Goal: Information Seeking & Learning: Learn about a topic

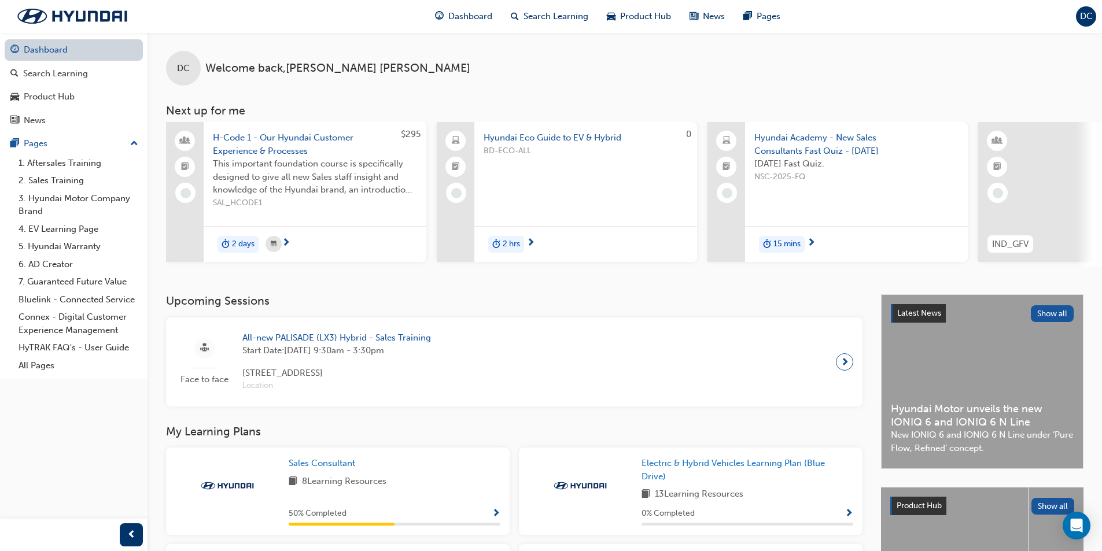
click at [71, 49] on link "Dashboard" at bounding box center [74, 49] width 138 height 21
click at [545, 21] on span "Search Learning" at bounding box center [555, 16] width 65 height 13
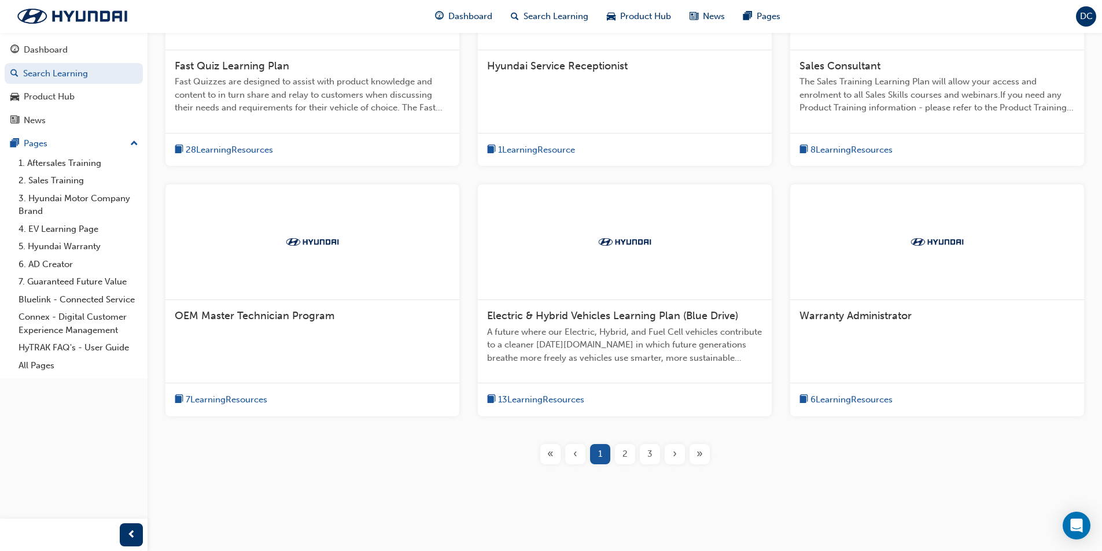
scroll to position [340, 0]
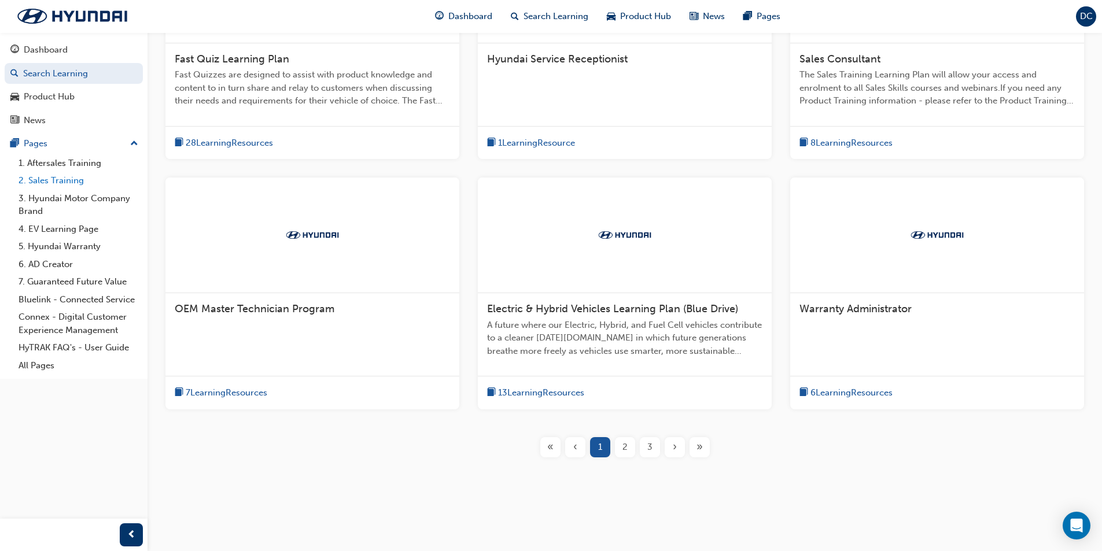
click at [48, 180] on link "2. Sales Training" at bounding box center [78, 181] width 129 height 18
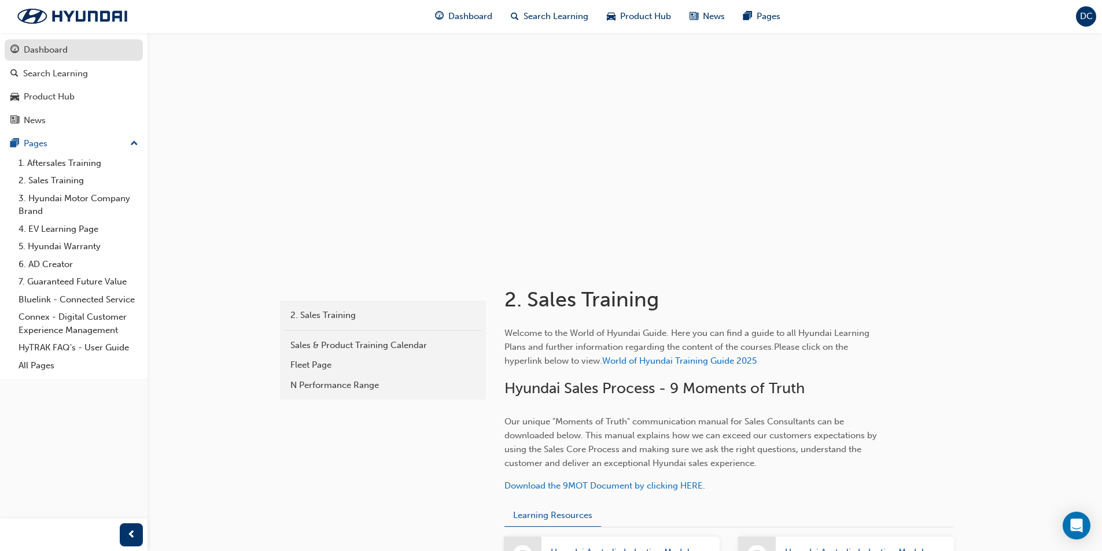
click at [57, 51] on div "Dashboard" at bounding box center [46, 49] width 44 height 13
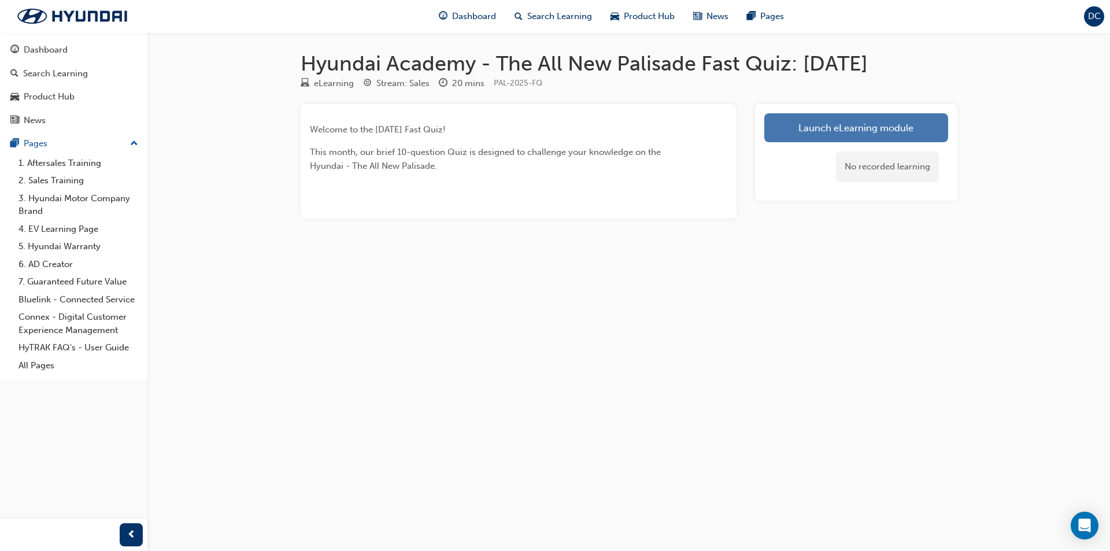
click at [838, 134] on link "Launch eLearning module" at bounding box center [856, 127] width 184 height 29
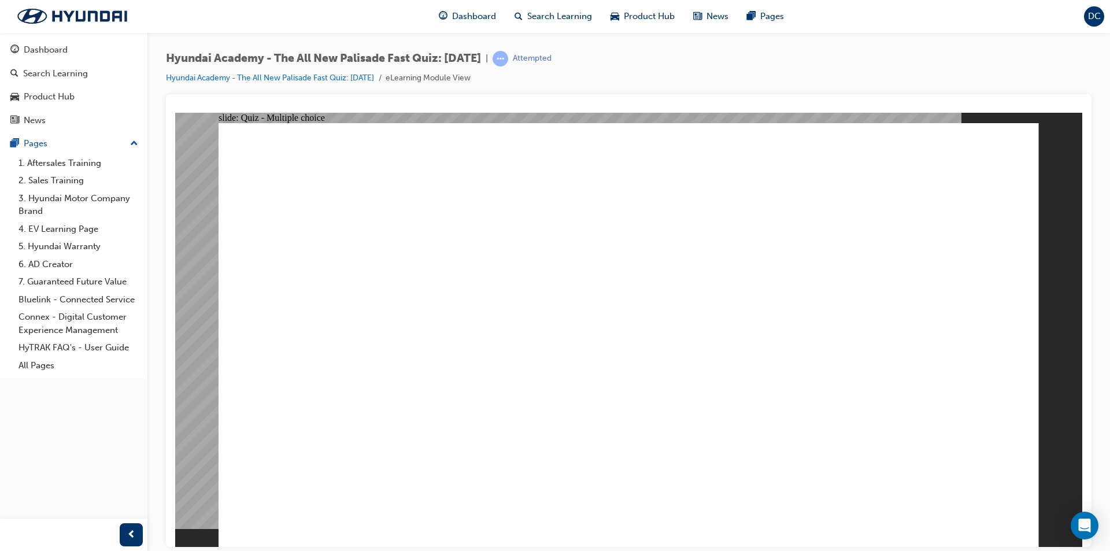
radio input "true"
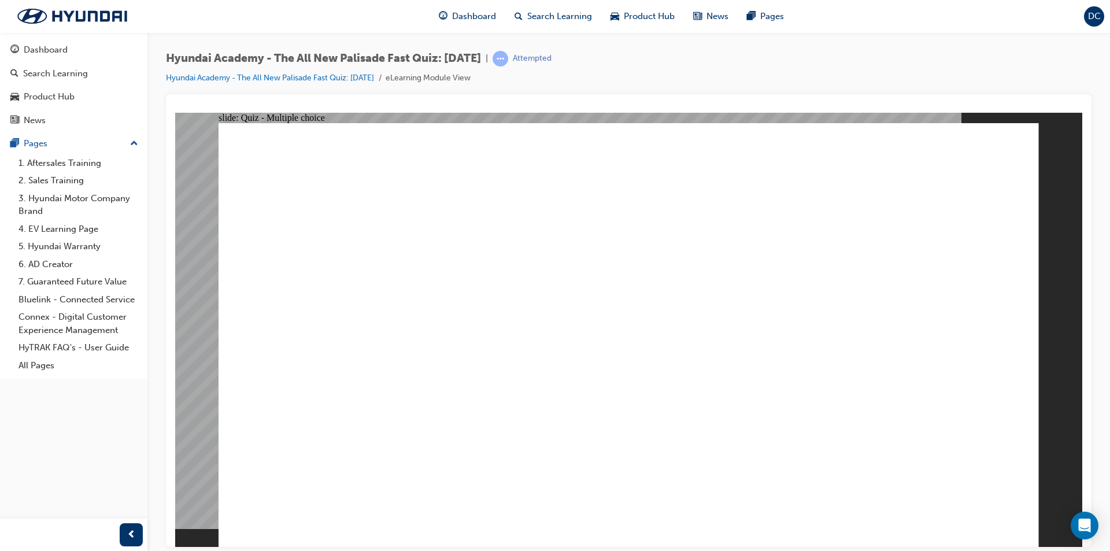
radio input "true"
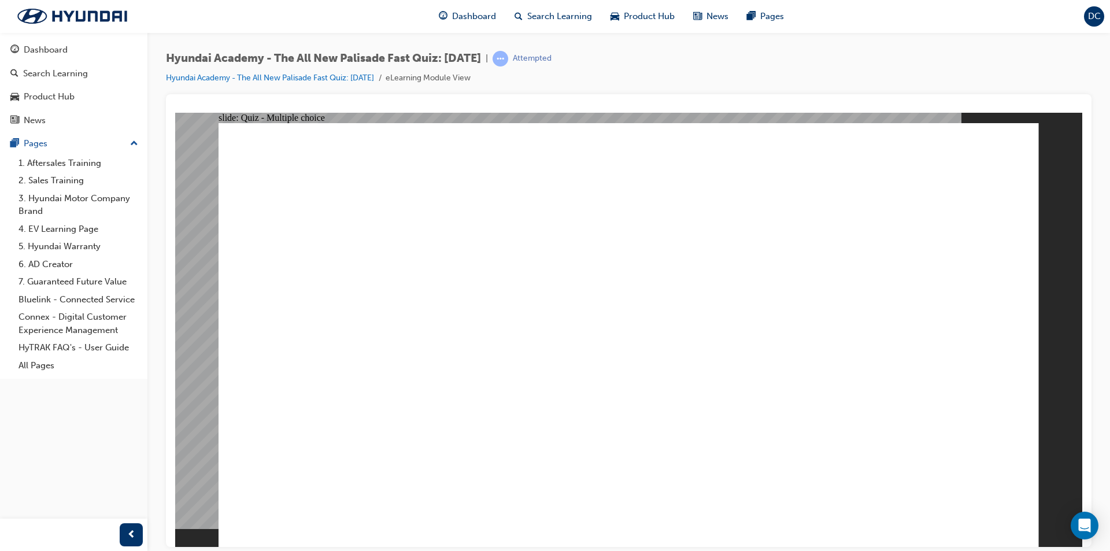
radio input "true"
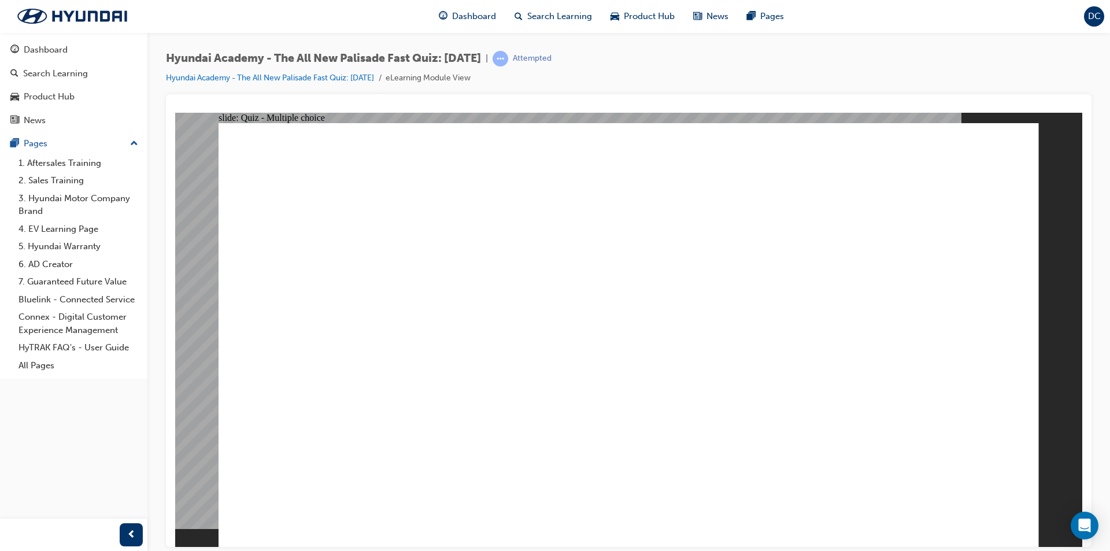
checkbox input "true"
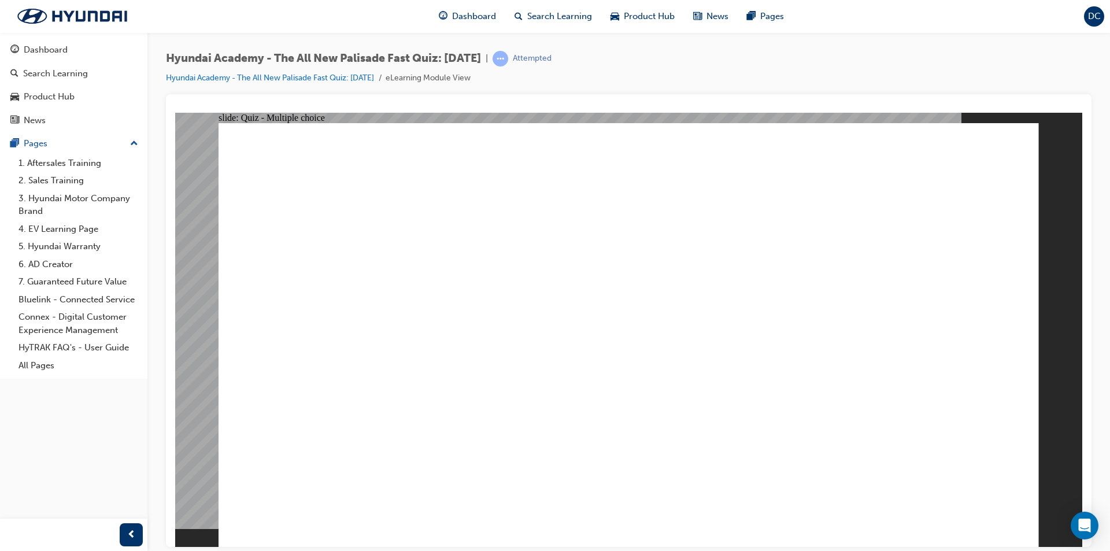
checkbox input "true"
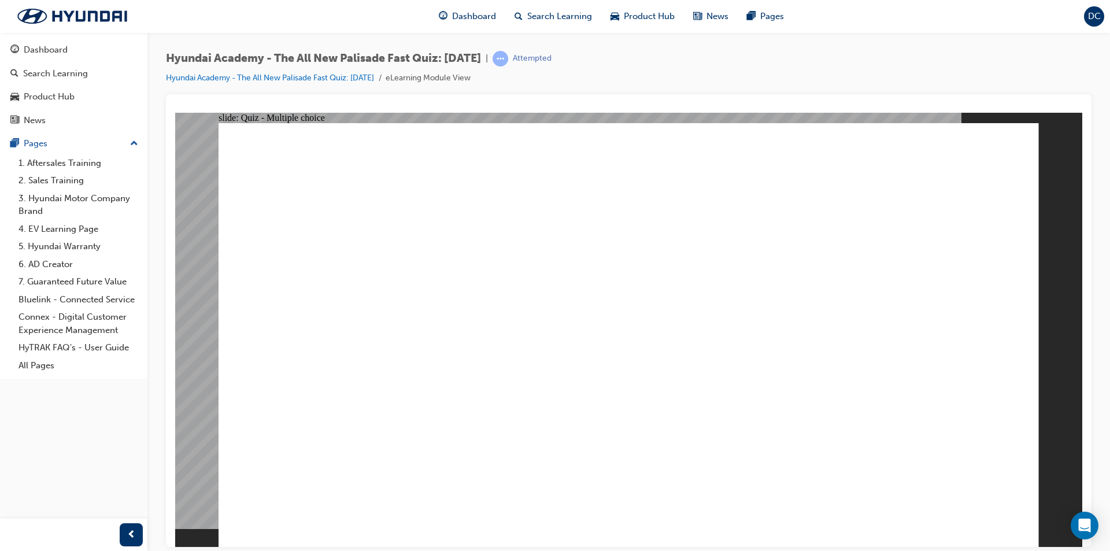
radio input "true"
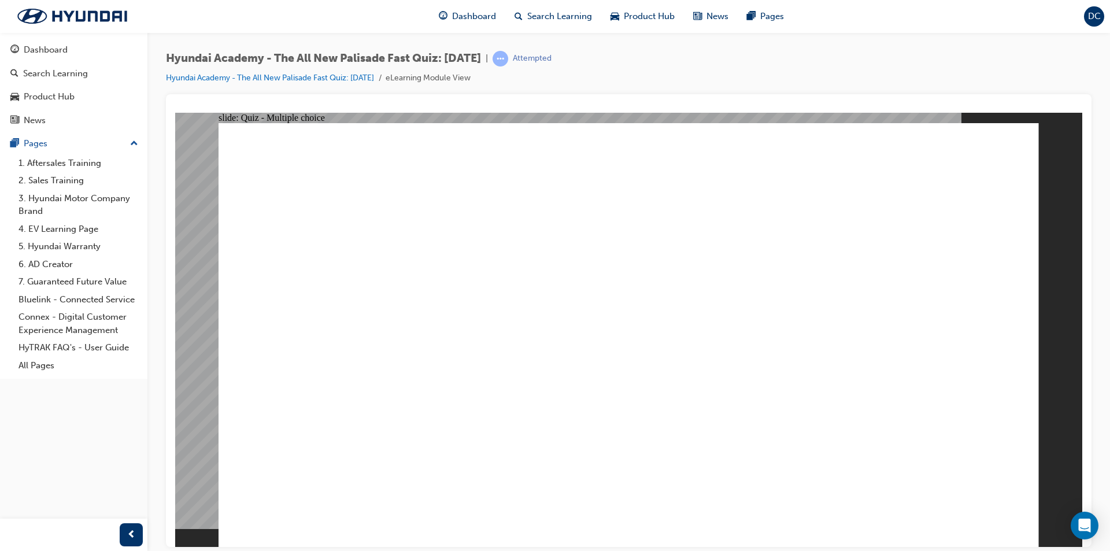
radio input "true"
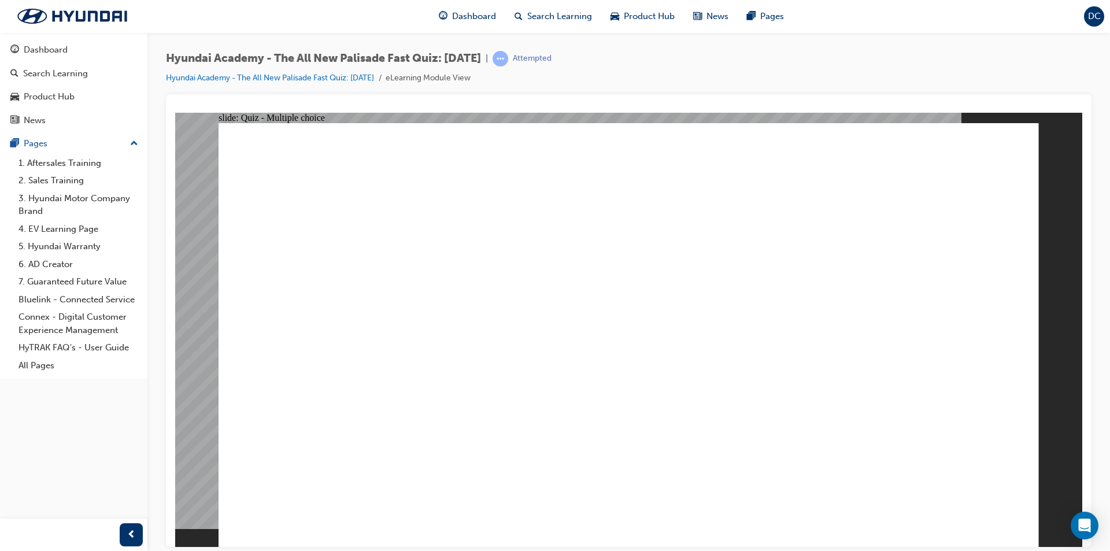
checkbox input "true"
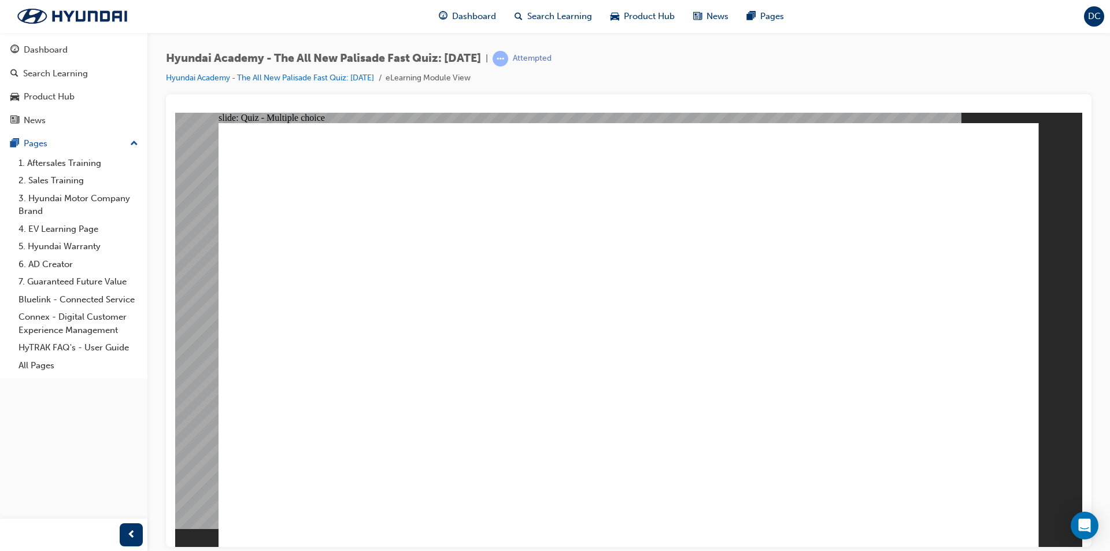
checkbox input "true"
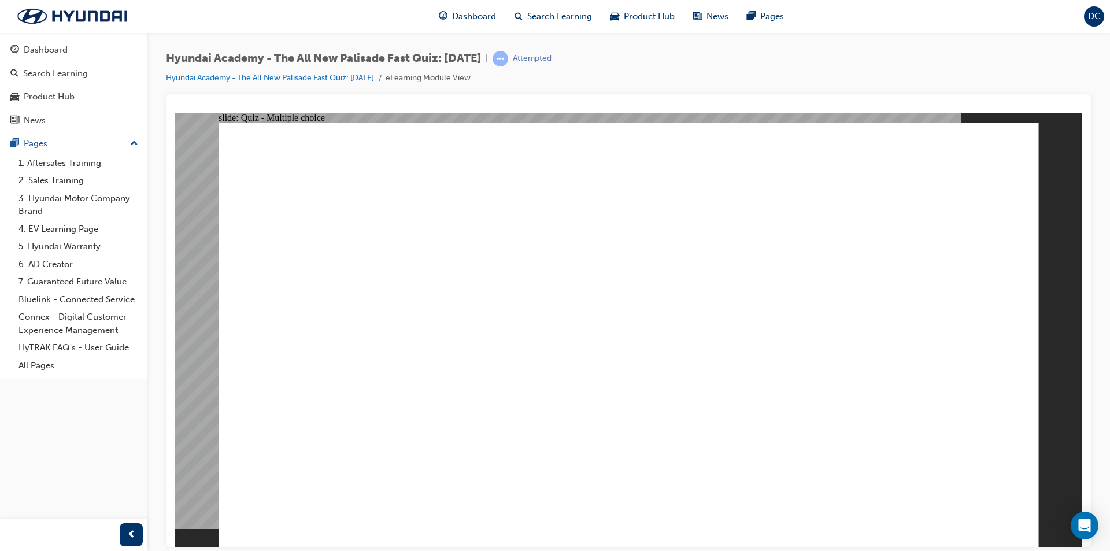
checkbox input "true"
radio input "true"
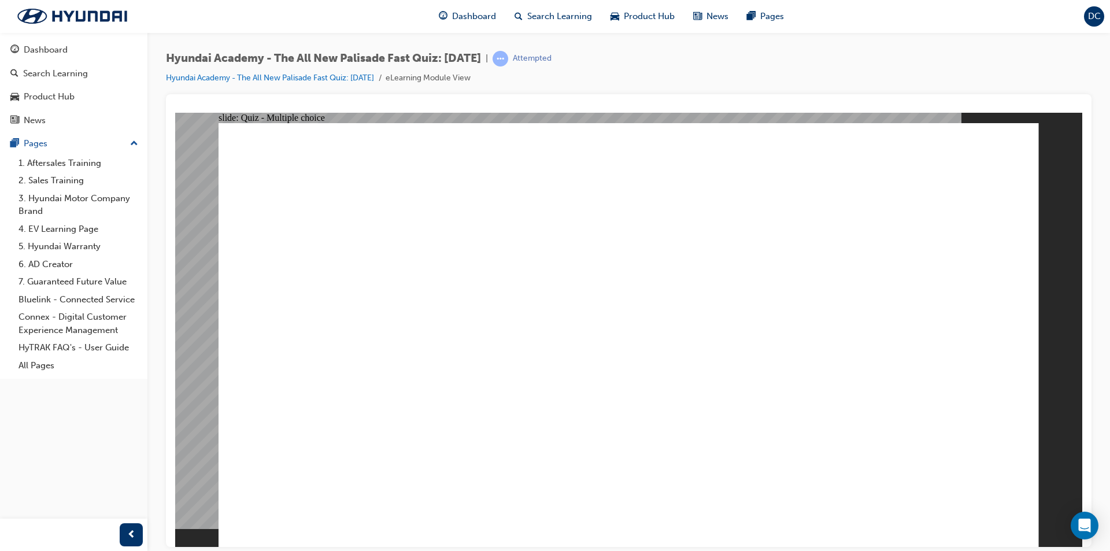
radio input "true"
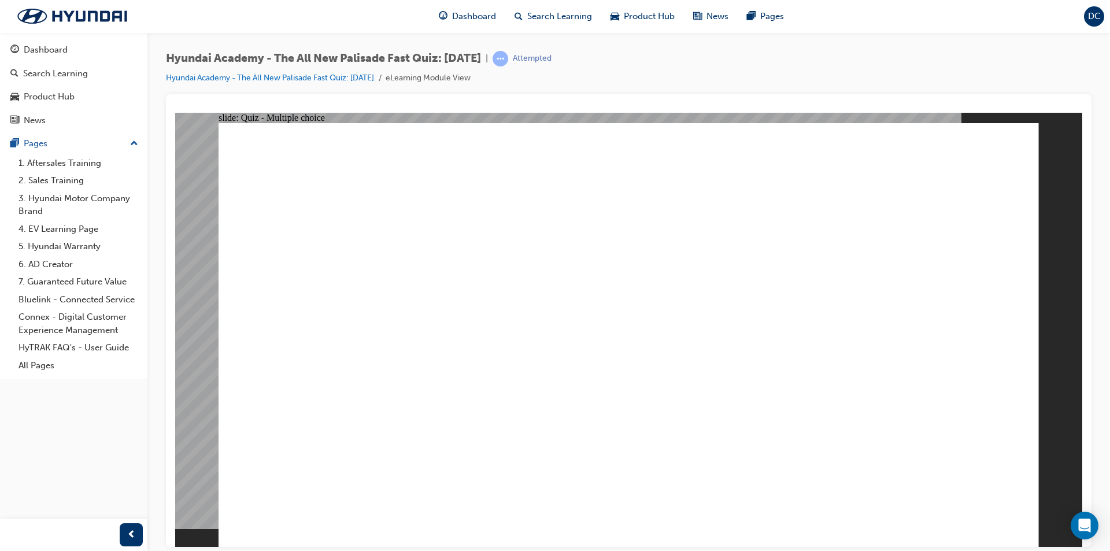
radio input "true"
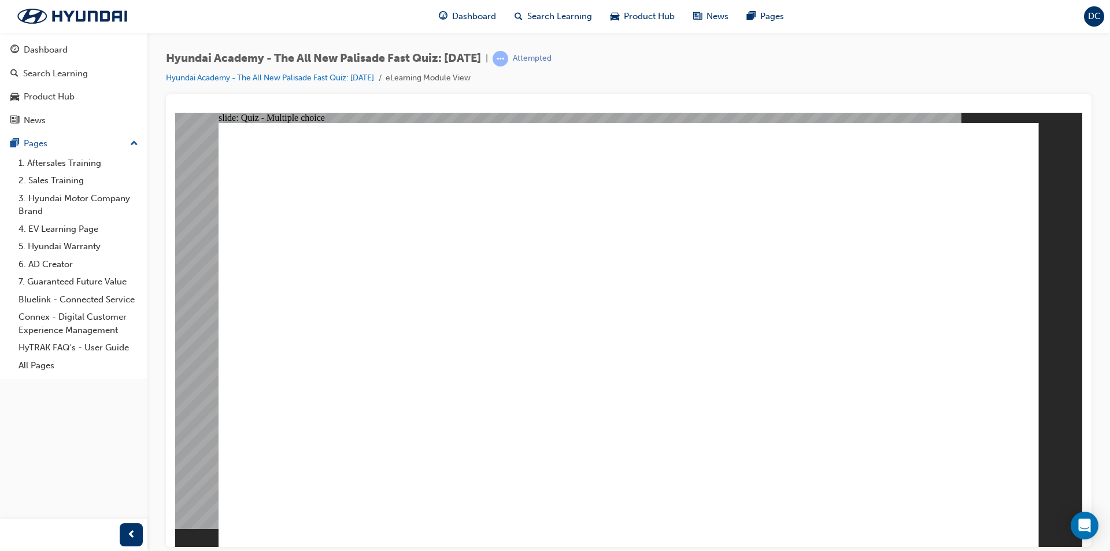
radio input "true"
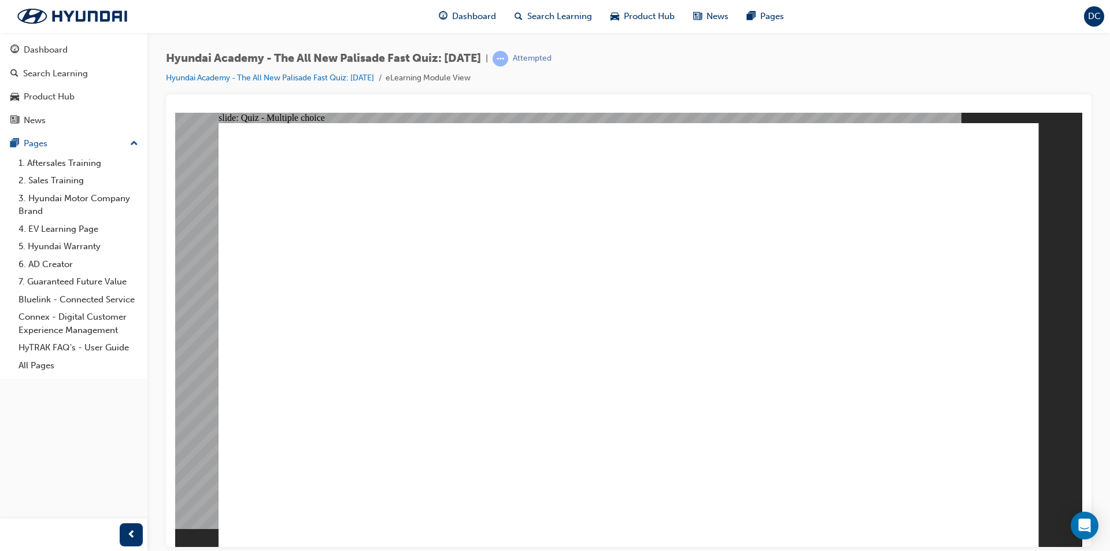
checkbox input "true"
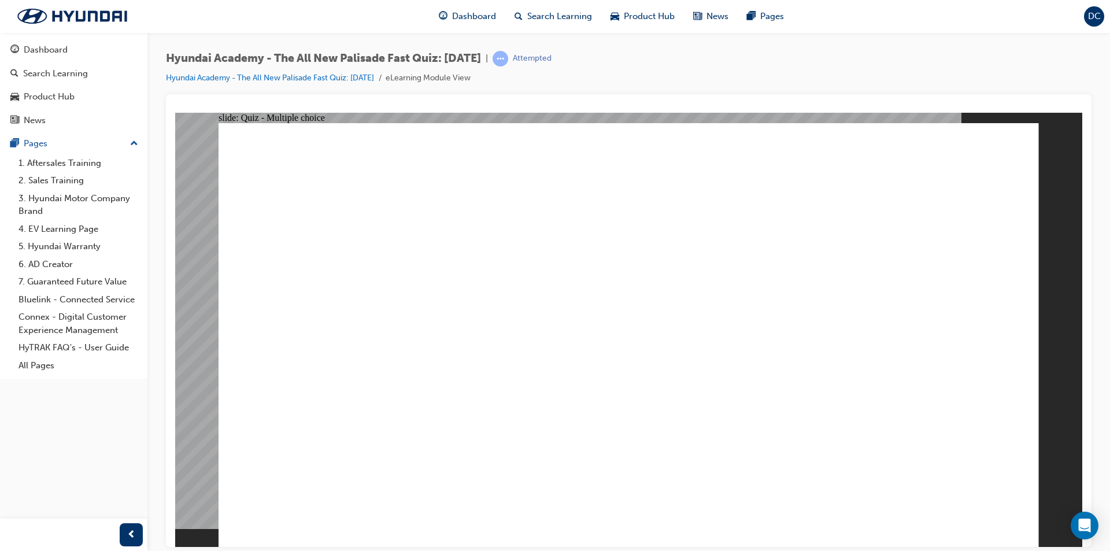
checkbox input "true"
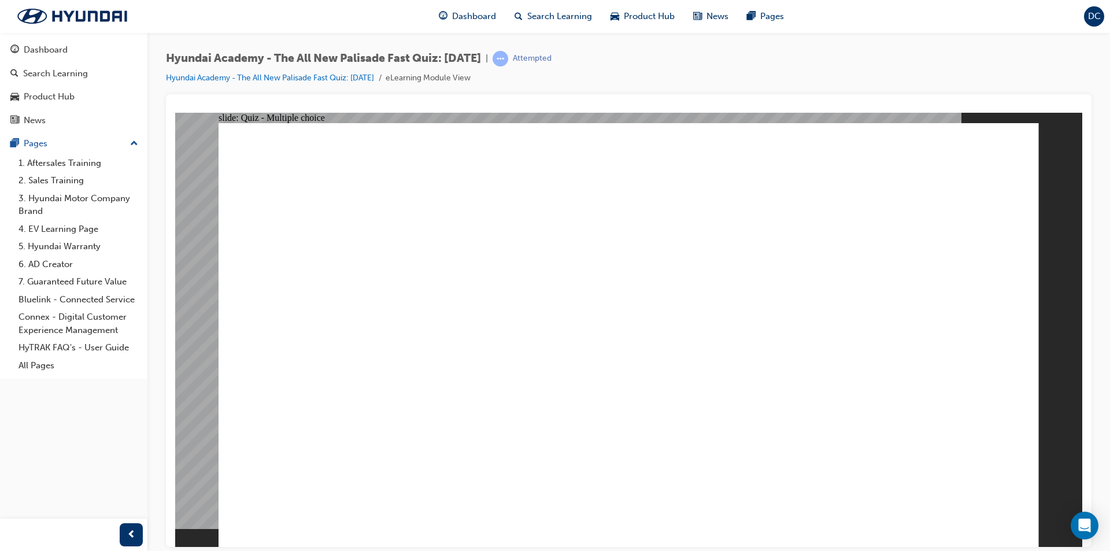
radio input "true"
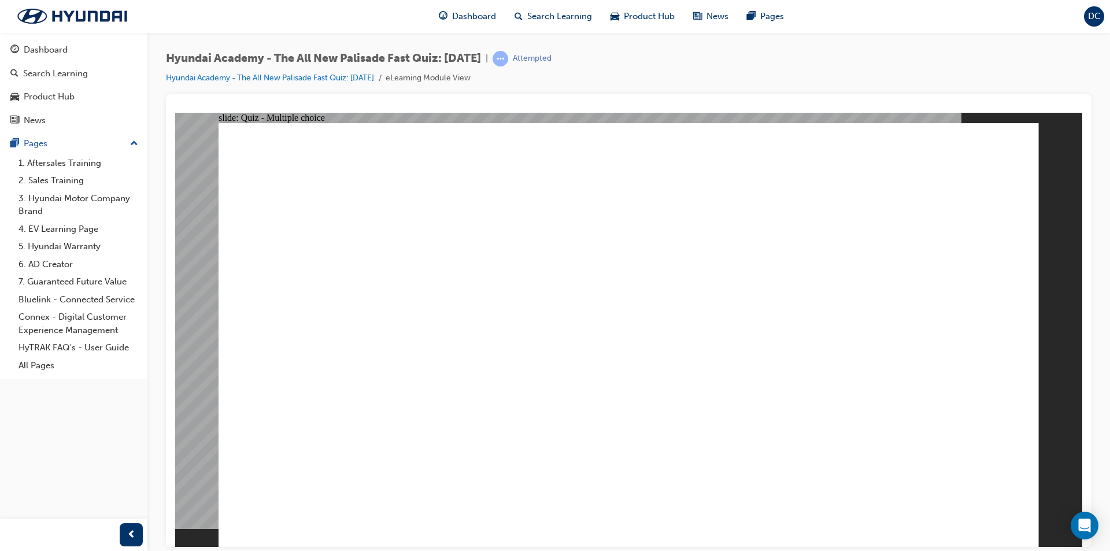
radio input "true"
checkbox input "true"
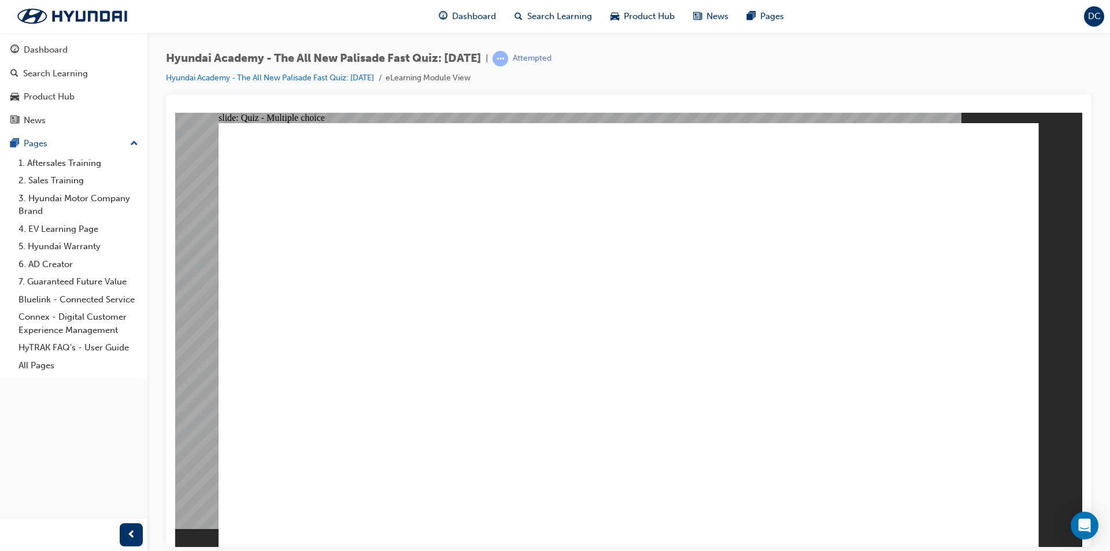
checkbox input "true"
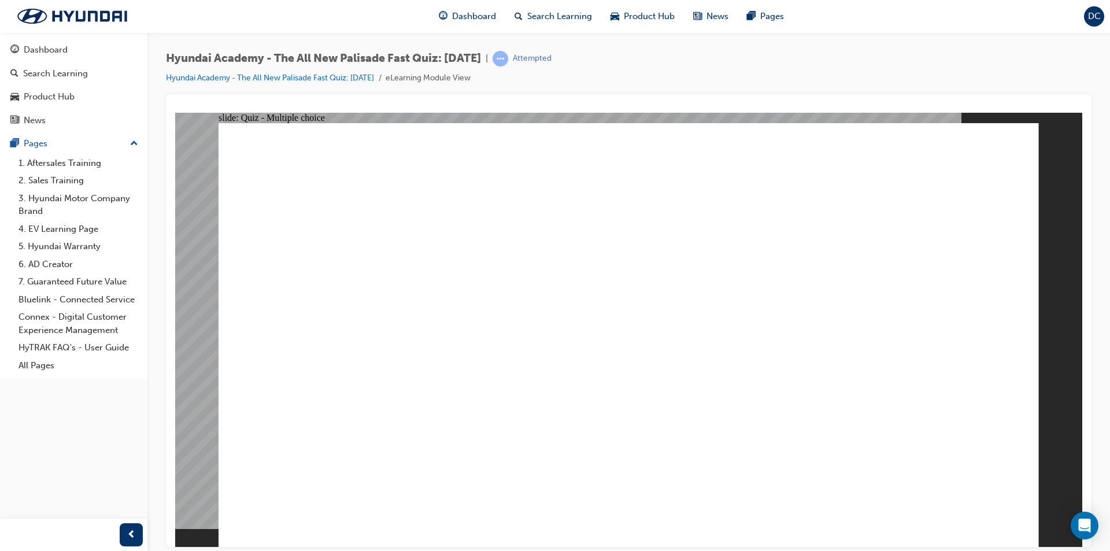
checkbox input "true"
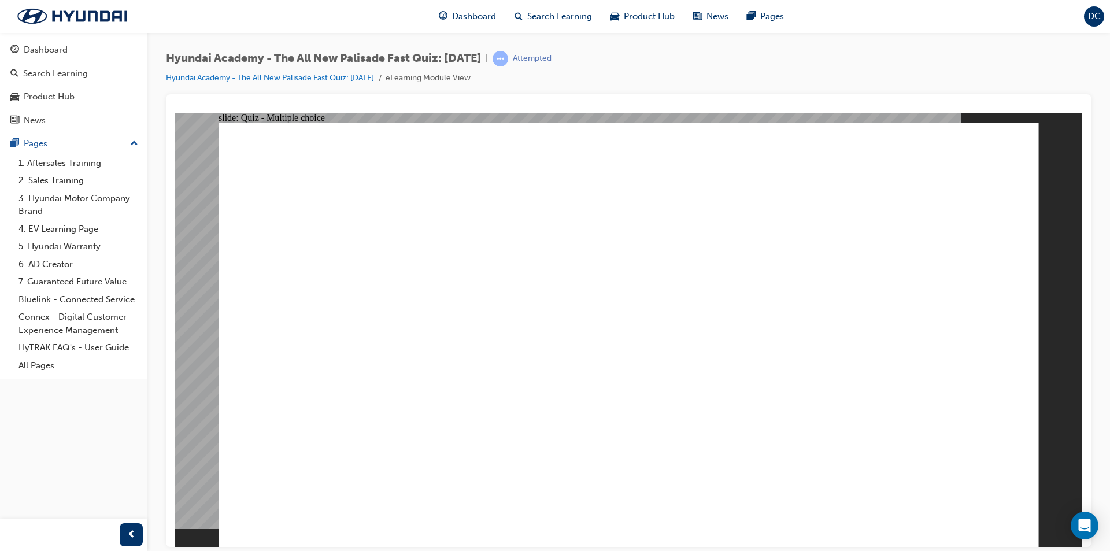
radio input "true"
